Goal: Obtain resource: Download file/media

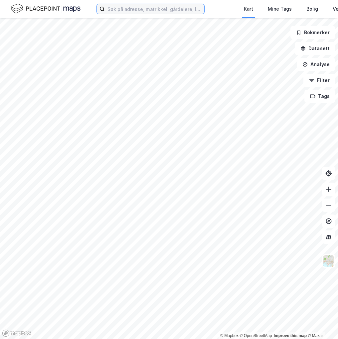
click at [133, 9] on input at bounding box center [154, 9] width 99 height 10
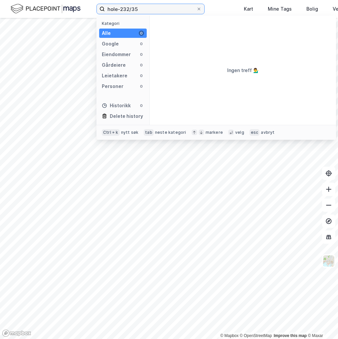
type input "hole-232/35"
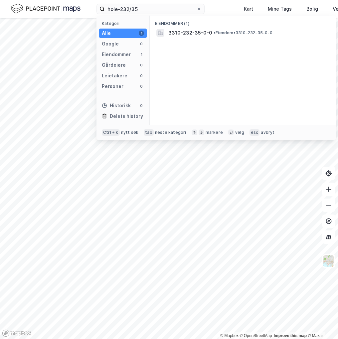
click at [229, 37] on div "3310-232-35-0-0 • Eiendom • 3310-232-35-0-0" at bounding box center [243, 33] width 176 height 11
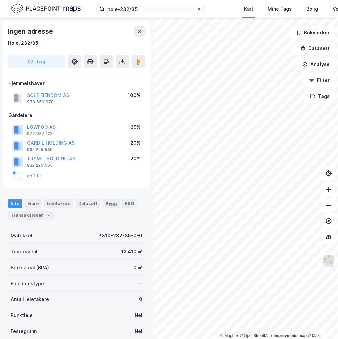
click at [32, 216] on div "Transaksjoner 5" at bounding box center [31, 215] width 46 height 9
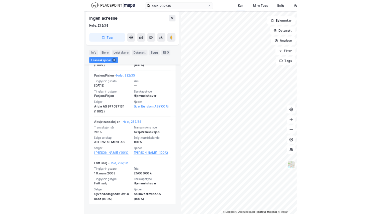
scroll to position [412, 0]
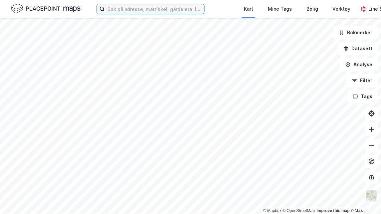
click at [144, 9] on input at bounding box center [154, 9] width 99 height 10
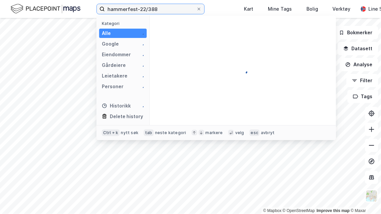
type input "hammerfest-22/388"
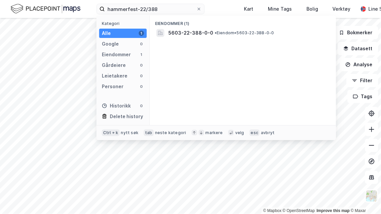
click at [197, 30] on span "5603-22-388-0-0" at bounding box center [190, 33] width 45 height 8
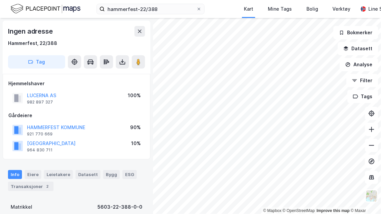
click at [119, 64] on icon at bounding box center [122, 62] width 7 height 7
click at [97, 76] on div "Last ned grunnbok" at bounding box center [89, 74] width 39 height 5
